Goal: Transaction & Acquisition: Purchase product/service

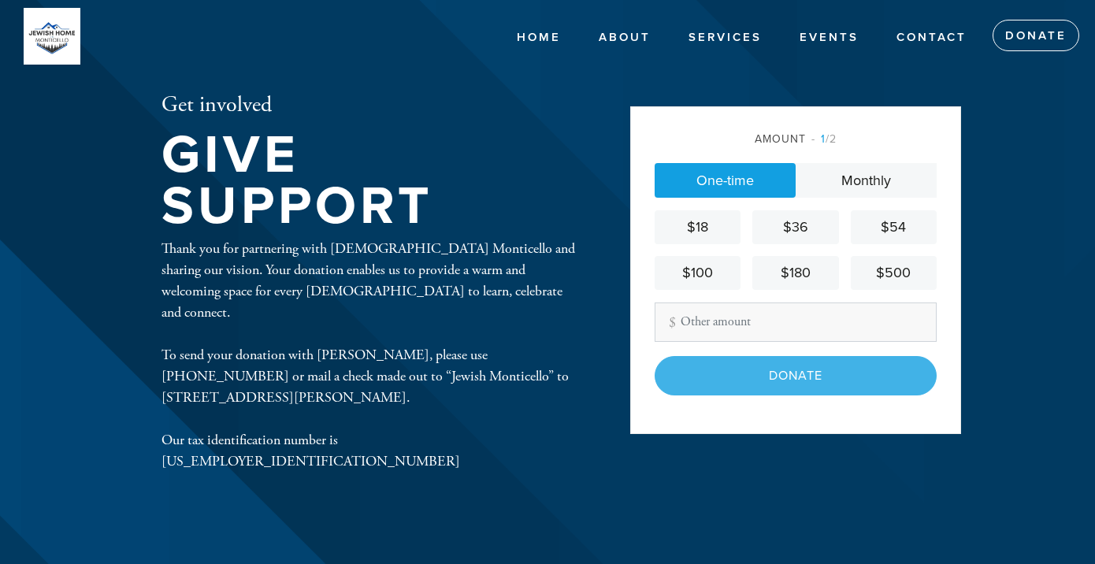
click at [699, 329] on input "Other Amount" at bounding box center [795, 321] width 282 height 39
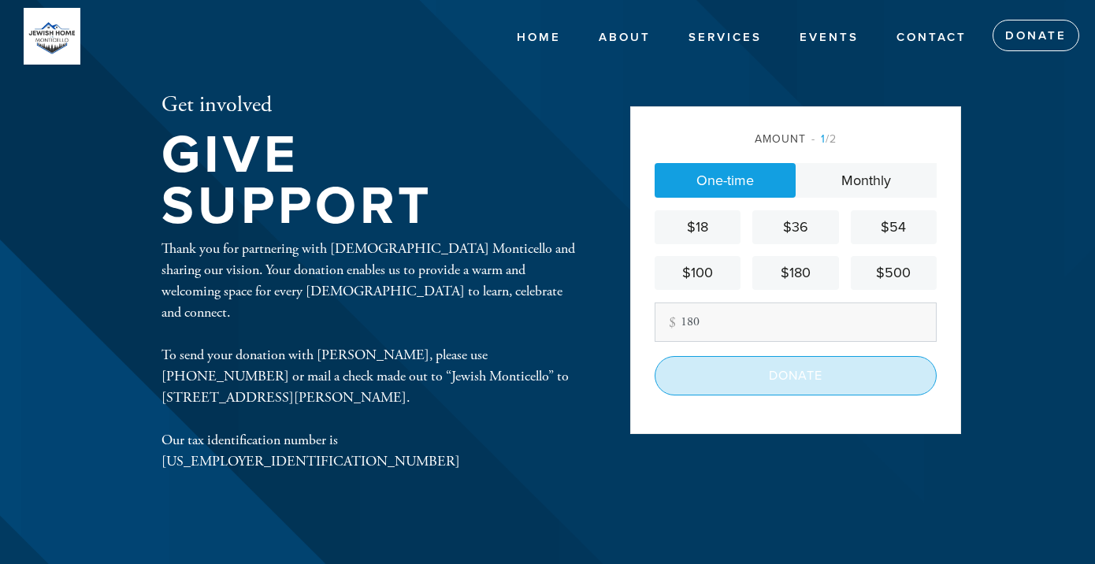
type input "180"
click at [810, 373] on input "Donate" at bounding box center [795, 375] width 282 height 39
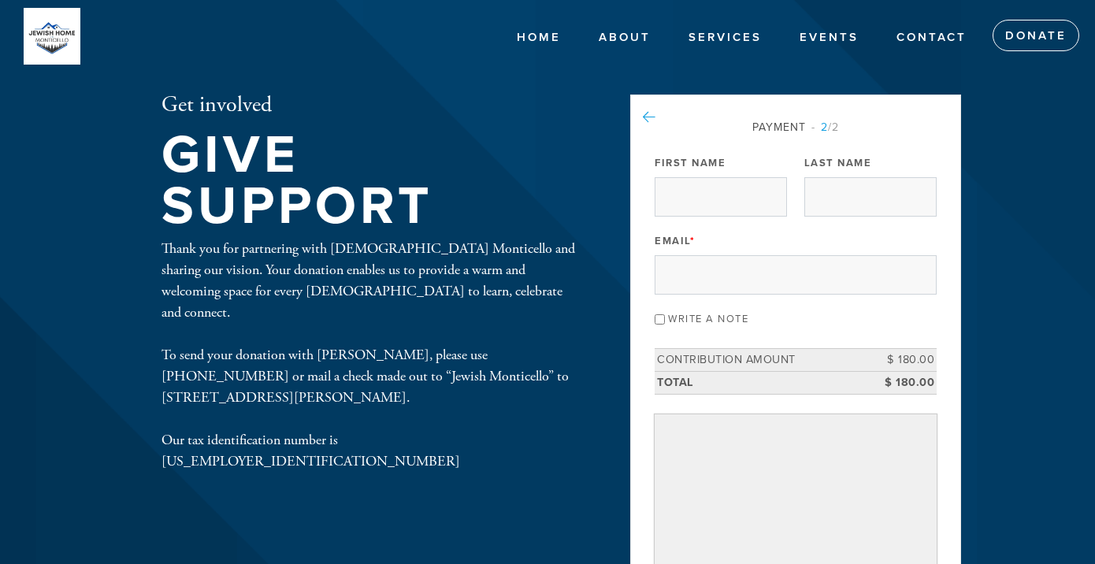
click at [652, 111] on icon at bounding box center [649, 117] width 13 height 14
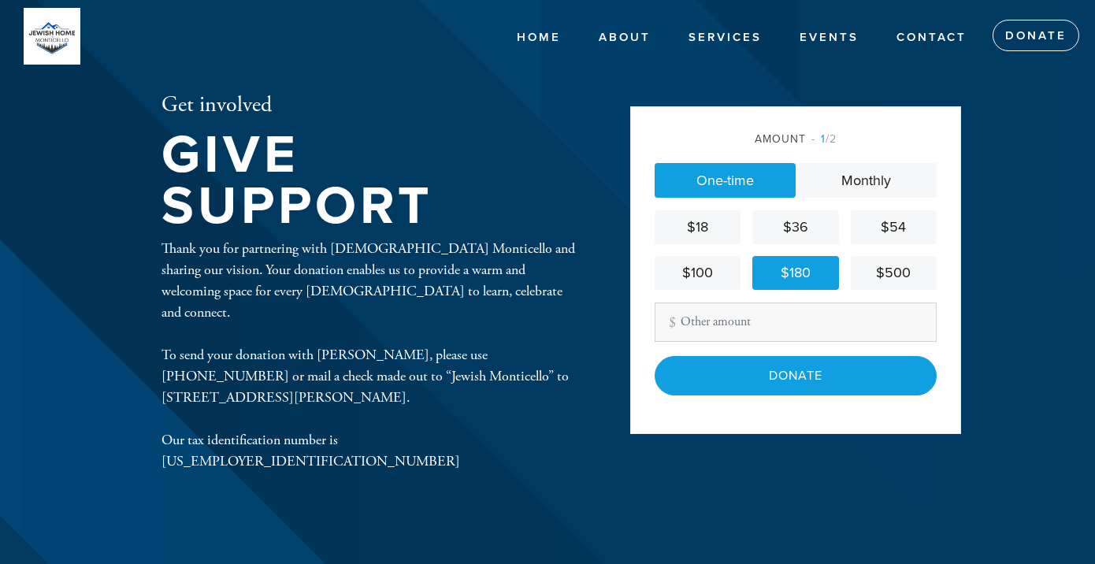
click at [681, 320] on input "Other Amount" at bounding box center [795, 321] width 282 height 39
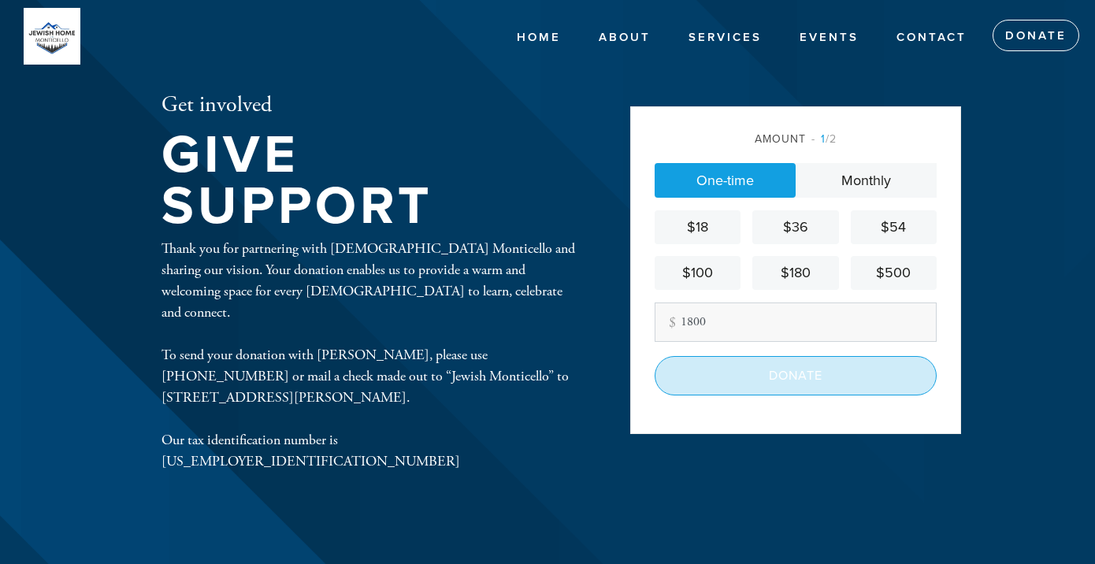
type input "1800"
click at [783, 370] on input "Donate" at bounding box center [795, 375] width 282 height 39
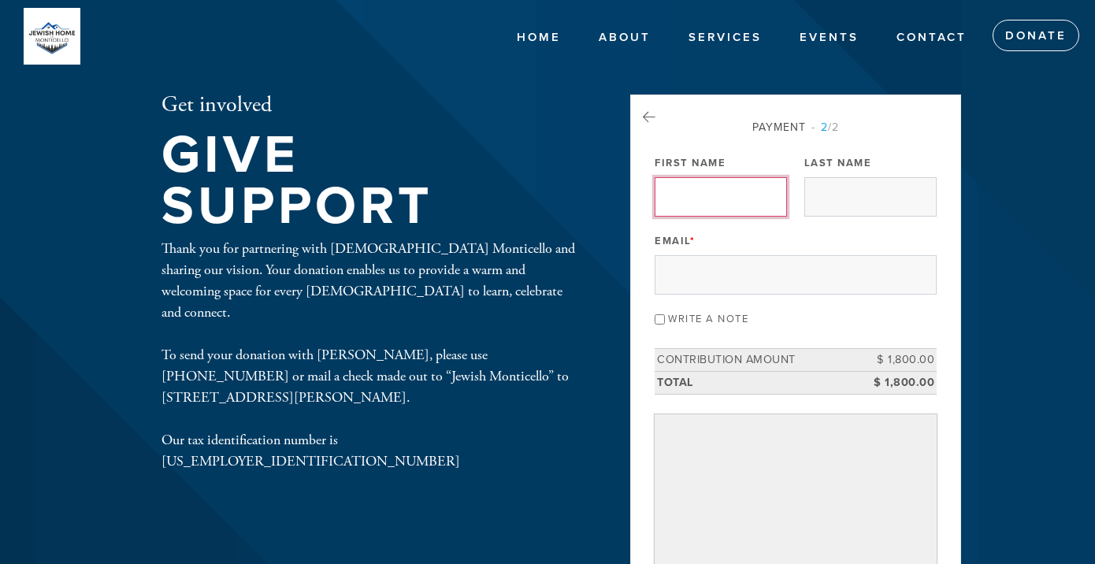
click at [680, 201] on input "First Name" at bounding box center [720, 196] width 132 height 39
type input "Helene"
type input "Godin"
type input "helene@btwbakery.com"
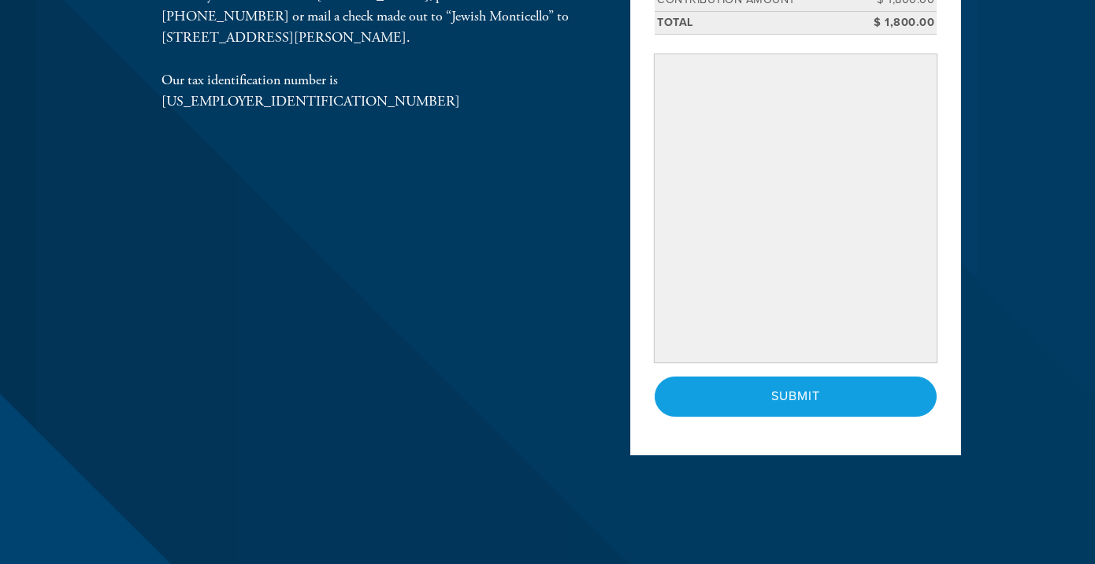
scroll to position [362, 0]
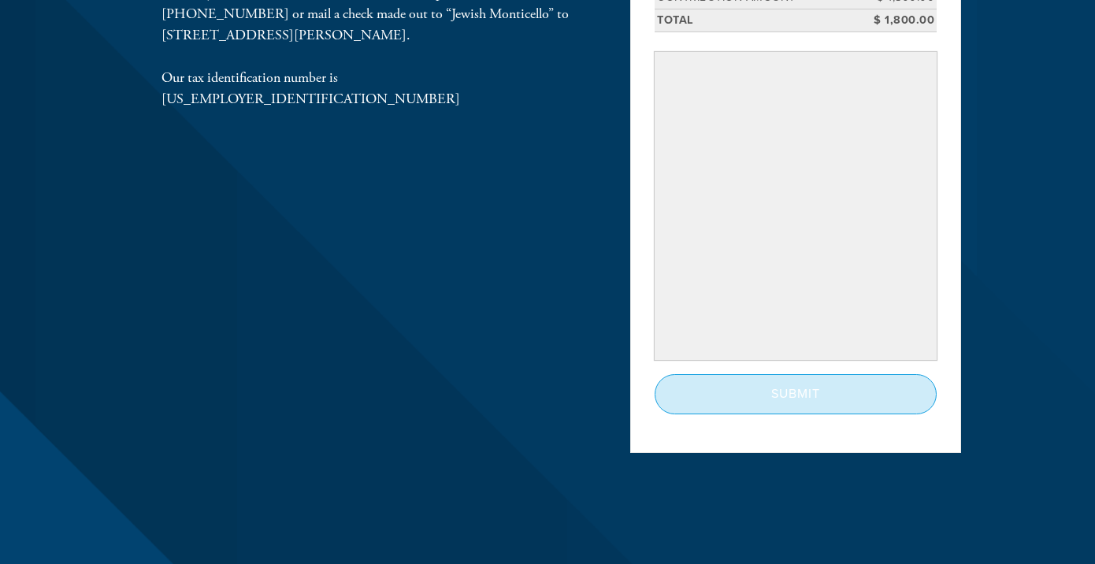
click at [784, 395] on input "Submit" at bounding box center [795, 393] width 282 height 39
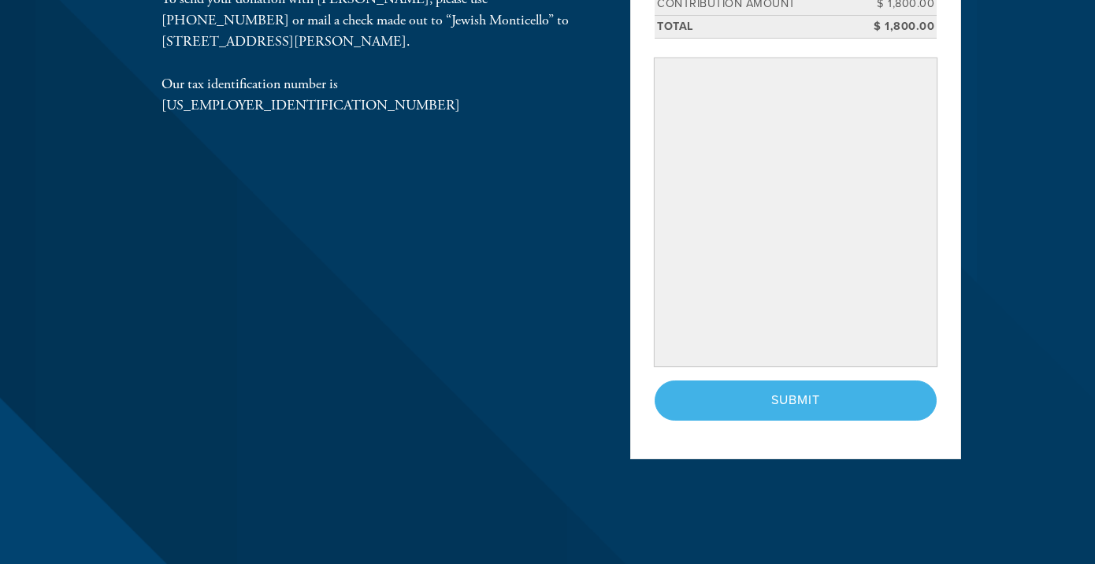
scroll to position [298, 0]
